Goal: Information Seeking & Learning: Learn about a topic

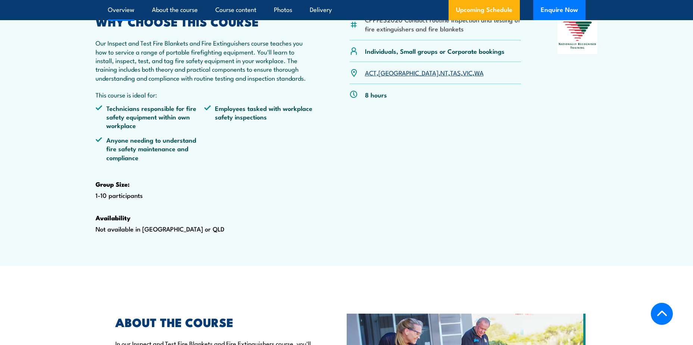
scroll to position [224, 0]
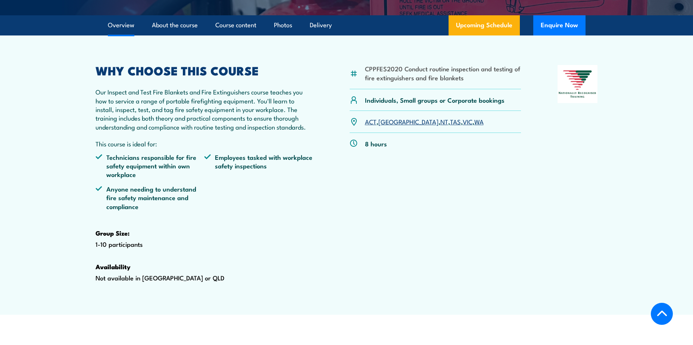
click at [327, 35] on link "Delivery" at bounding box center [321, 25] width 22 height 20
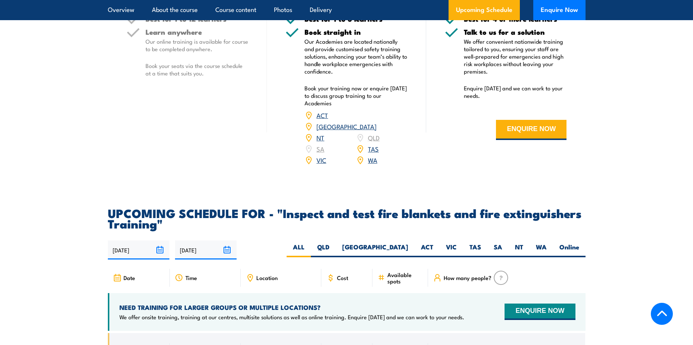
scroll to position [1313, 0]
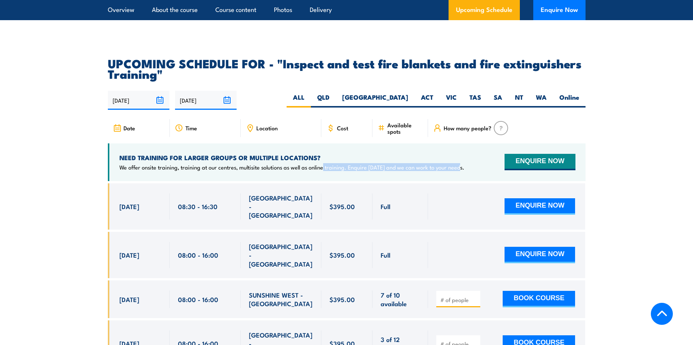
drag, startPoint x: 321, startPoint y: 184, endPoint x: 457, endPoint y: 186, distance: 136.2
click at [457, 181] on div "NEED TRAINING FOR LARGER GROUPS OR MULTIPLE LOCATIONS? We offer onsite training…" at bounding box center [347, 162] width 478 height 38
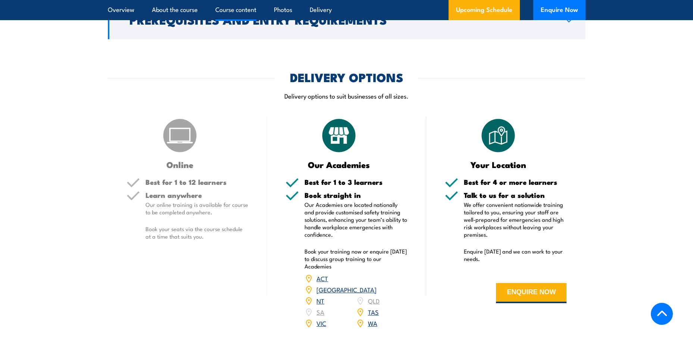
scroll to position [940, 0]
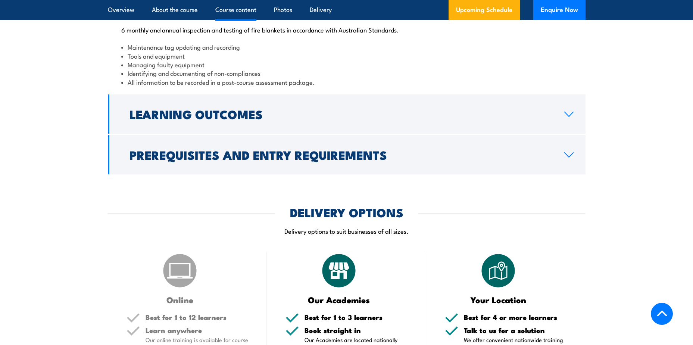
click at [223, 119] on h2 "Learning Outcomes" at bounding box center [340, 114] width 423 height 10
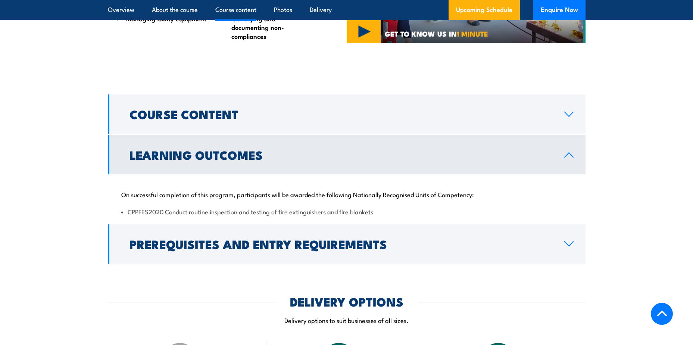
scroll to position [657, 0]
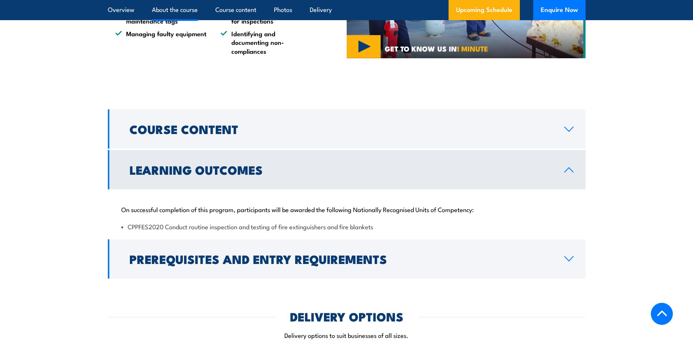
click at [315, 264] on h2 "Prerequisites and Entry Requirements" at bounding box center [340, 258] width 423 height 10
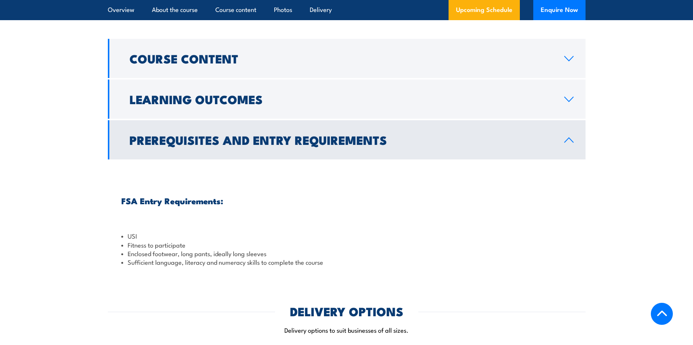
scroll to position [619, 0]
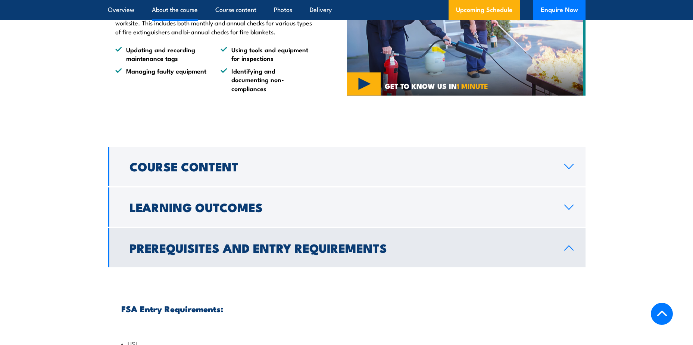
click at [149, 171] on h2 "Course Content" at bounding box center [340, 166] width 423 height 10
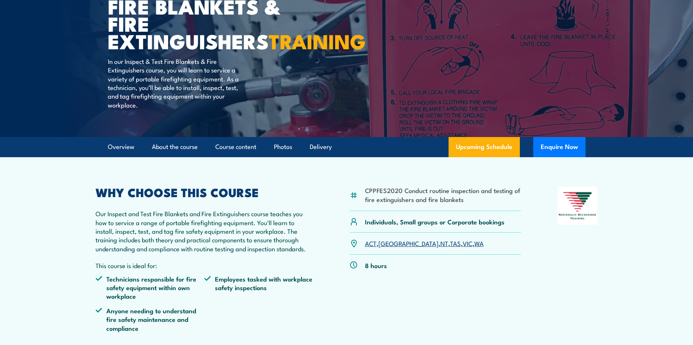
scroll to position [97, 0]
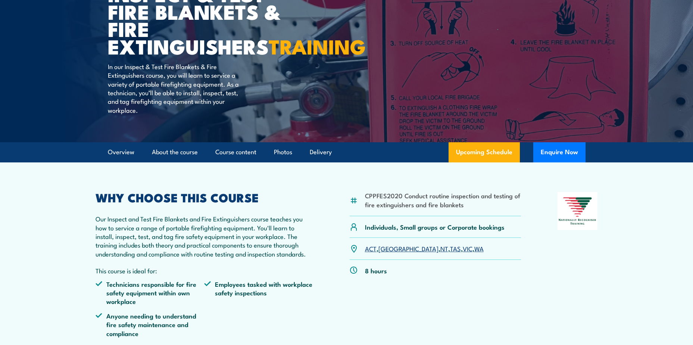
click at [108, 162] on link "Overview" at bounding box center [121, 152] width 26 height 20
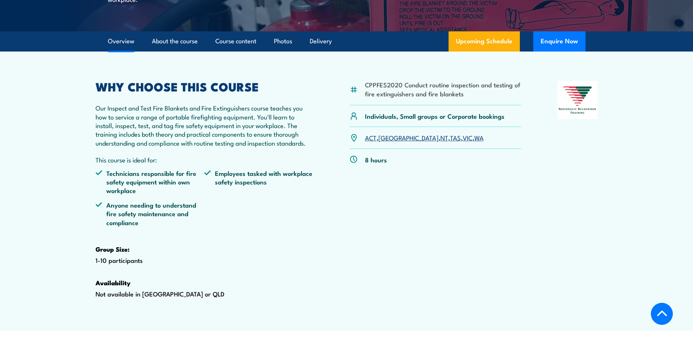
scroll to position [231, 0]
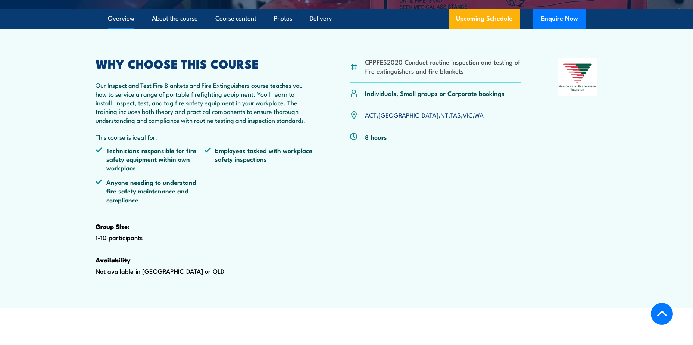
click at [153, 28] on link "About the course" at bounding box center [175, 19] width 46 height 20
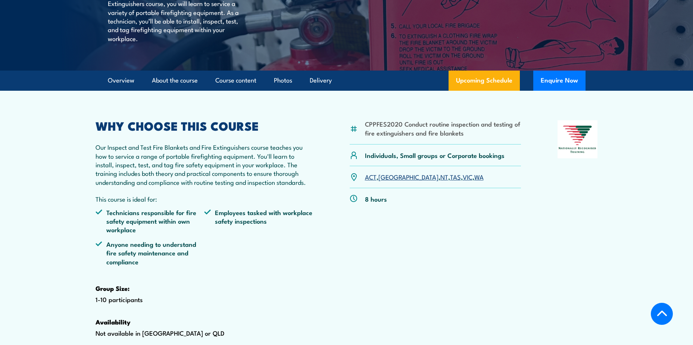
click at [237, 90] on link "Course content" at bounding box center [235, 81] width 41 height 20
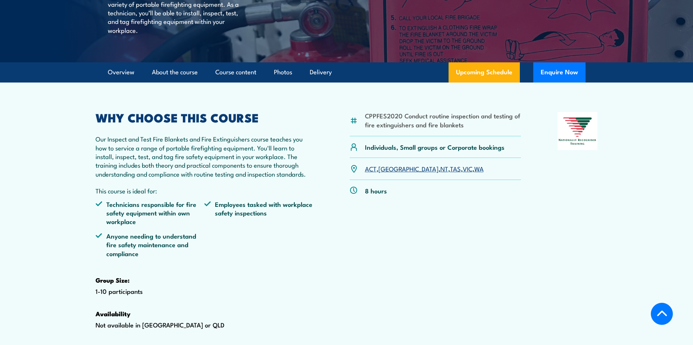
scroll to position [112, 0]
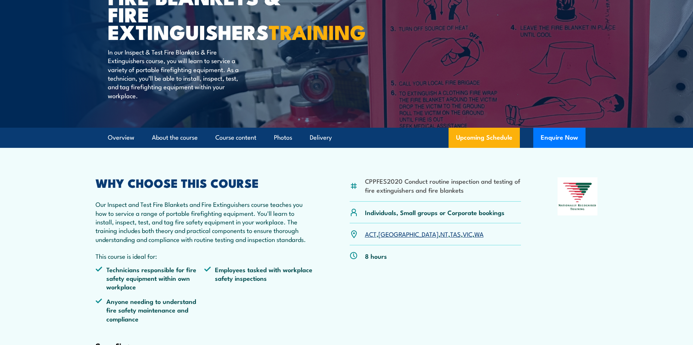
click at [279, 147] on link "Photos" at bounding box center [283, 138] width 18 height 20
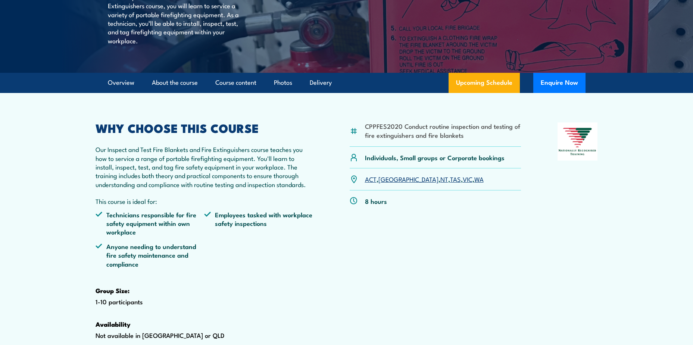
scroll to position [50, 0]
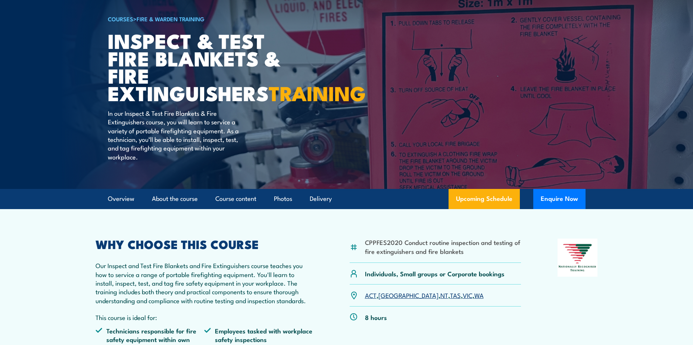
click at [371, 255] on li "CPPFES2020 Conduct routine inspection and testing of fire extinguishers and fir…" at bounding box center [443, 247] width 156 height 18
click at [381, 255] on li "CPPFES2020 Conduct routine inspection and testing of fire extinguishers and fir…" at bounding box center [443, 247] width 156 height 18
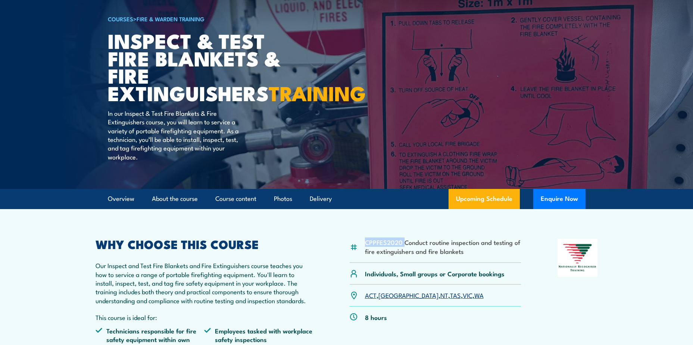
copy li "CPPFES2020"
